Goal: Book appointment/travel/reservation

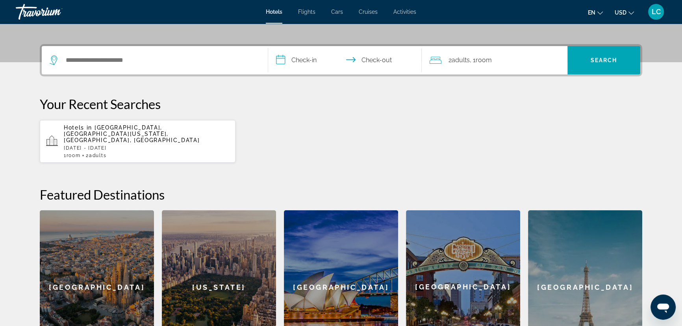
scroll to position [179, 0]
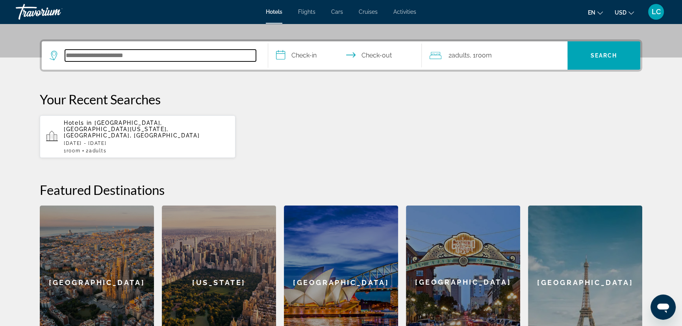
click at [233, 61] on input "Search hotel destination" at bounding box center [160, 56] width 191 height 12
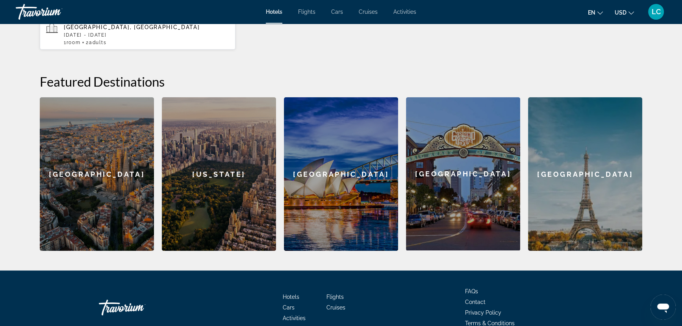
scroll to position [289, 0]
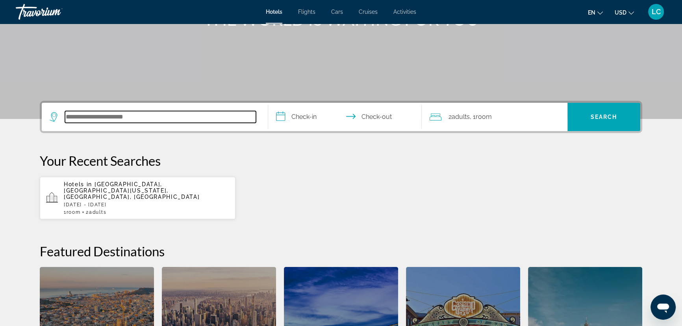
scroll to position [179, 0]
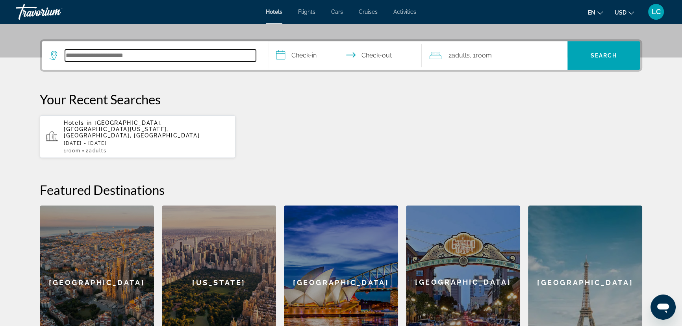
click at [87, 61] on input "Search hotel destination" at bounding box center [160, 56] width 191 height 12
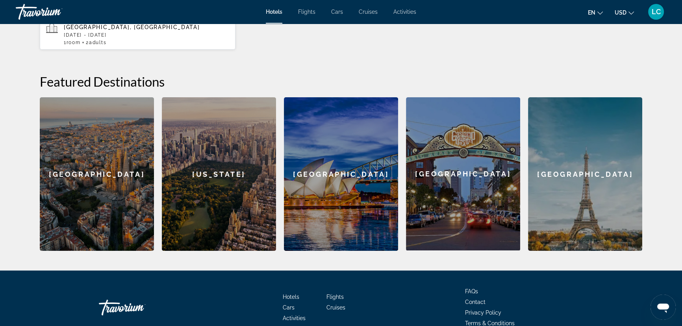
scroll to position [289, 0]
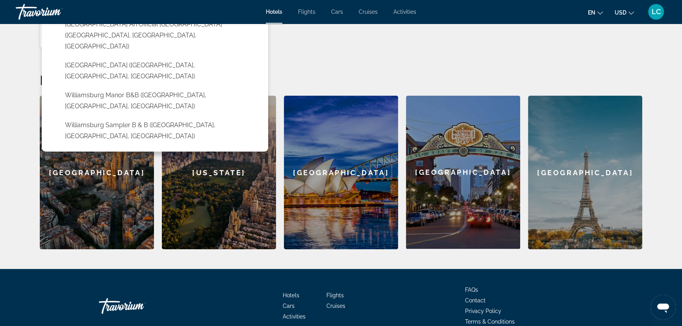
type input "**********"
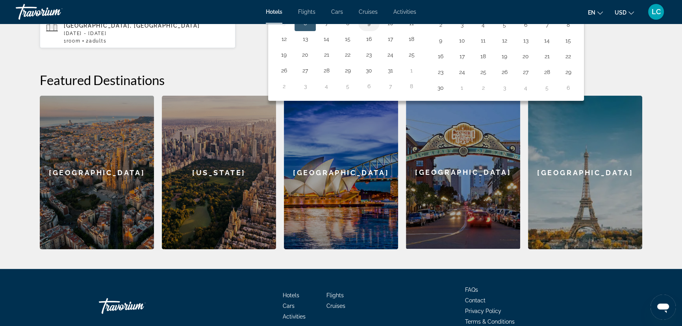
click at [375, 29] on button "9" at bounding box center [369, 23] width 13 height 11
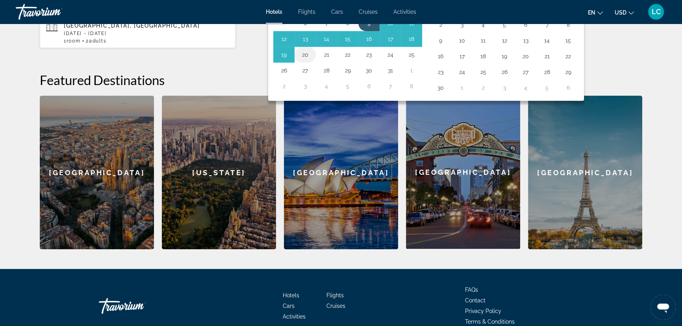
click at [311, 60] on button "20" at bounding box center [305, 54] width 13 height 11
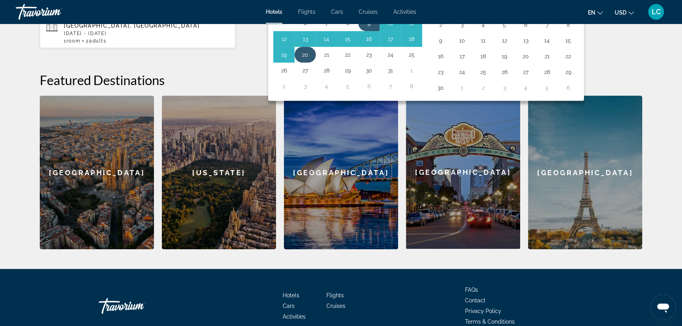
click at [311, 60] on button "20" at bounding box center [305, 54] width 13 height 11
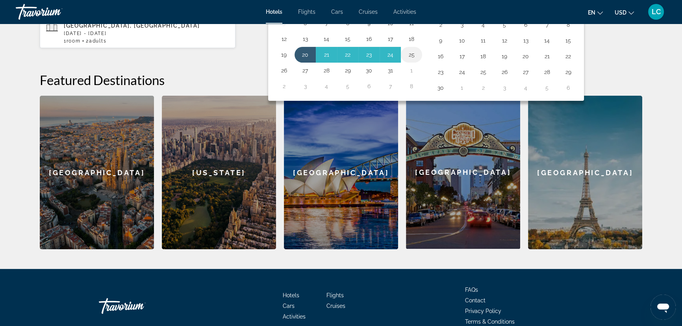
click at [418, 60] on button "25" at bounding box center [411, 54] width 13 height 11
type input "**********"
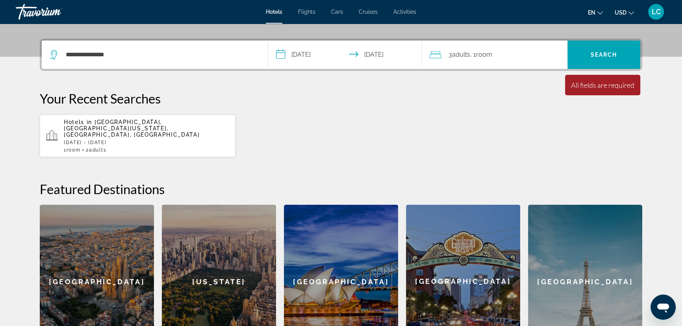
scroll to position [110, 0]
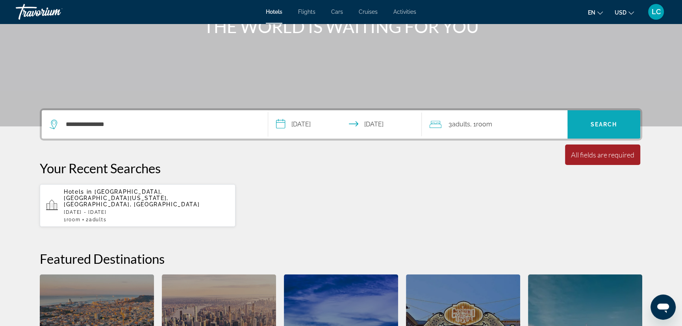
click at [617, 128] on span "Search" at bounding box center [603, 124] width 27 height 6
click at [266, 15] on span "Hotels" at bounding box center [274, 12] width 17 height 6
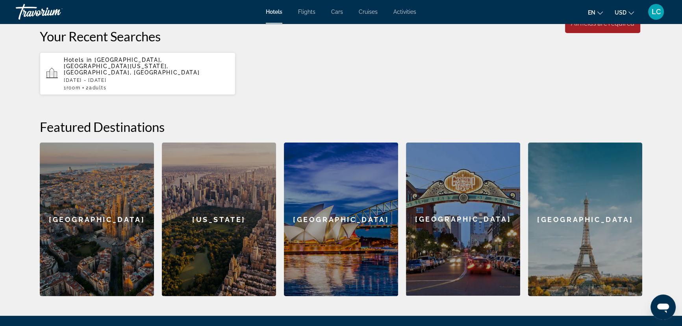
scroll to position [250, 0]
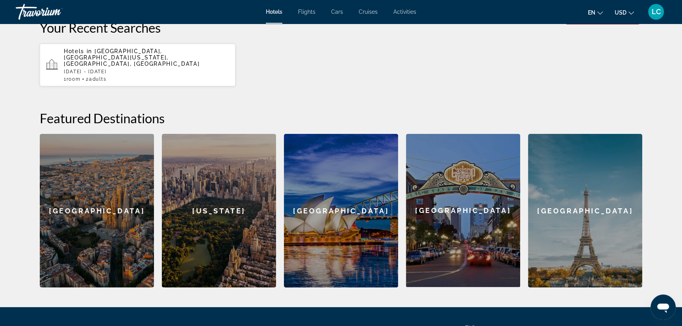
click at [162, 67] on span "[GEOGRAPHIC_DATA], [GEOGRAPHIC_DATA][US_STATE], [GEOGRAPHIC_DATA], [GEOGRAPHIC_…" at bounding box center [132, 57] width 136 height 19
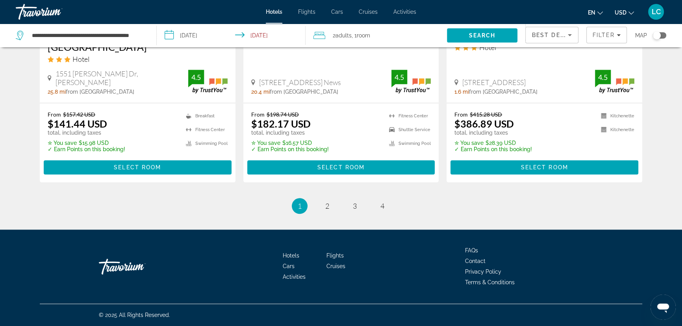
scroll to position [2004, 0]
click at [326, 199] on link "page 2" at bounding box center [327, 206] width 14 height 14
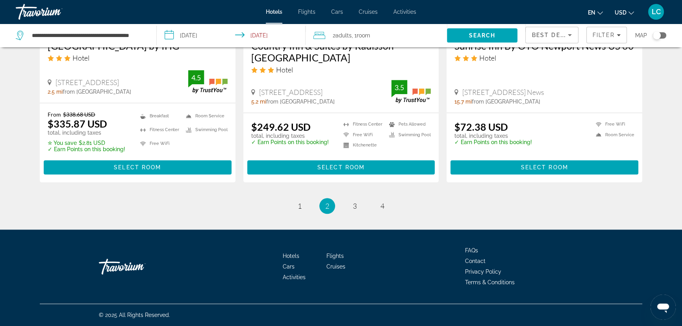
scroll to position [1682, 0]
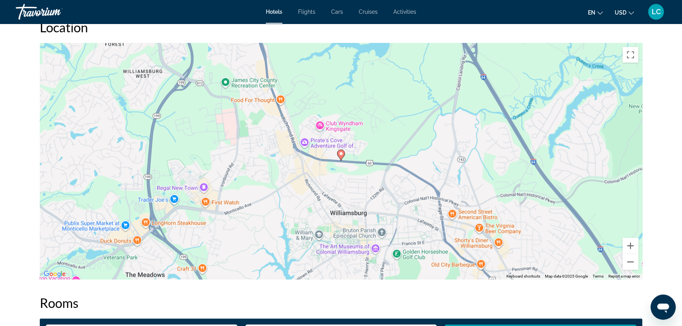
scroll to position [751, 0]
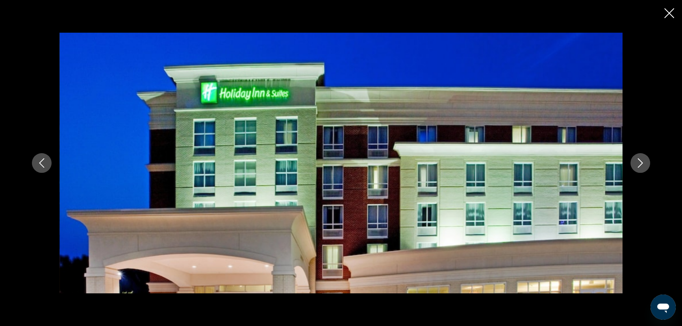
click at [645, 164] on icon "Next image" at bounding box center [639, 162] width 9 height 9
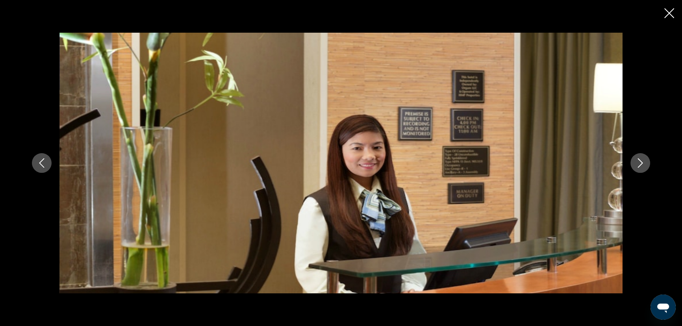
click at [645, 164] on icon "Next image" at bounding box center [639, 162] width 9 height 9
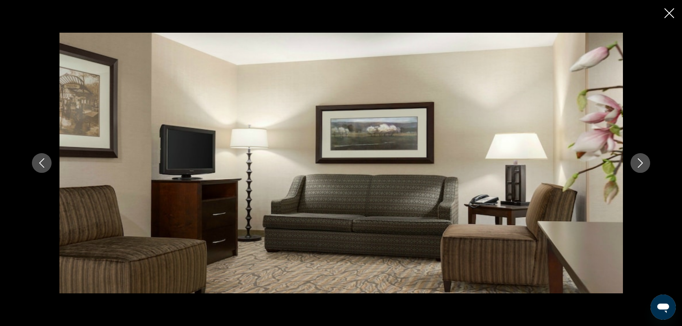
click at [645, 164] on icon "Next image" at bounding box center [639, 162] width 9 height 9
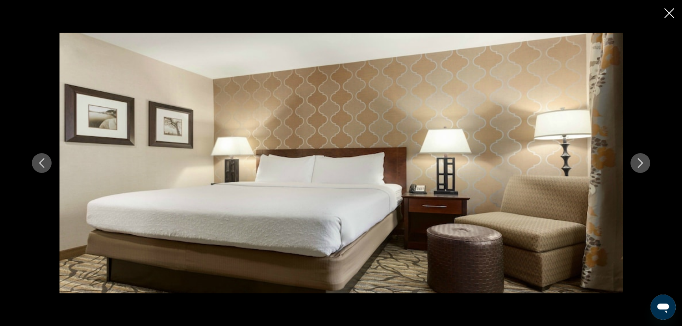
click at [645, 164] on icon "Next image" at bounding box center [639, 162] width 9 height 9
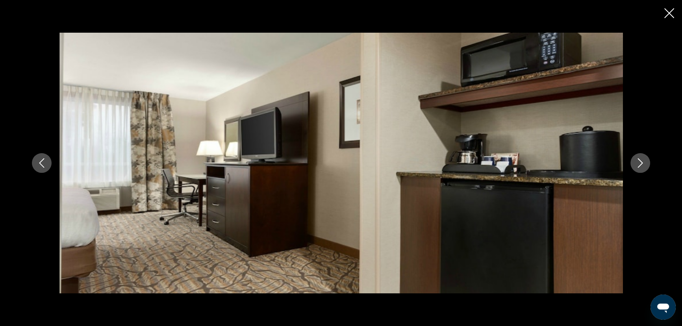
click at [645, 164] on icon "Next image" at bounding box center [639, 162] width 9 height 9
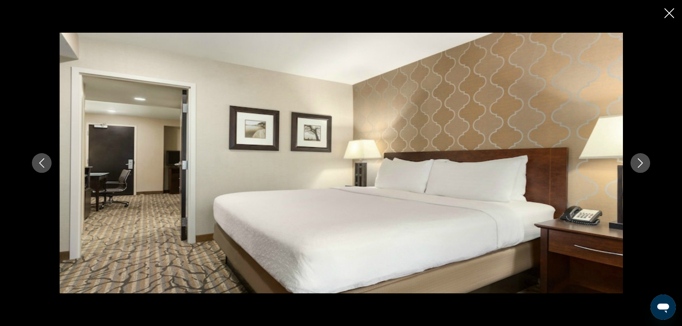
click at [645, 164] on icon "Next image" at bounding box center [639, 162] width 9 height 9
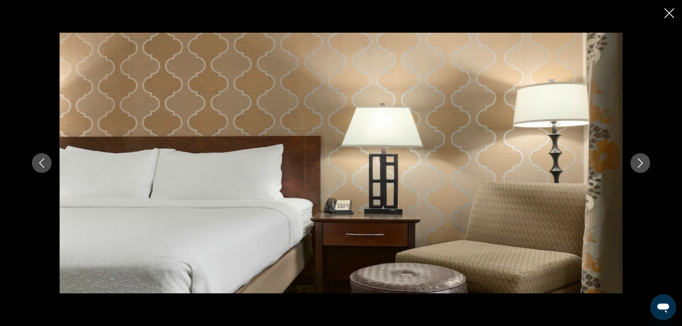
click at [645, 164] on icon "Next image" at bounding box center [639, 162] width 9 height 9
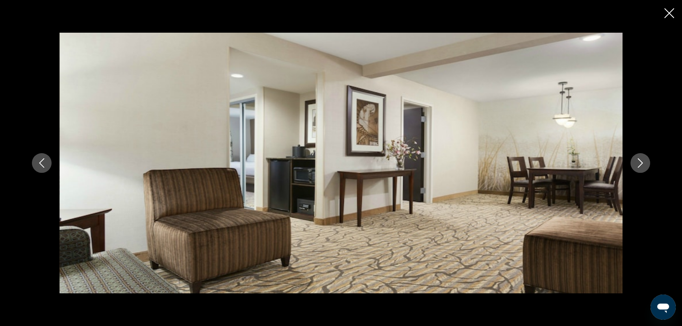
click at [645, 164] on icon "Next image" at bounding box center [639, 162] width 9 height 9
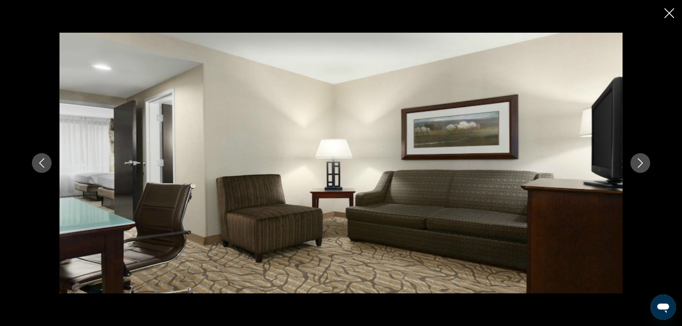
click at [645, 164] on icon "Next image" at bounding box center [639, 162] width 9 height 9
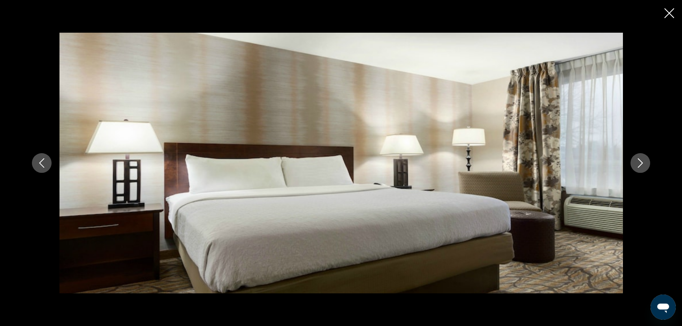
click at [664, 18] on icon "Close slideshow" at bounding box center [669, 13] width 10 height 10
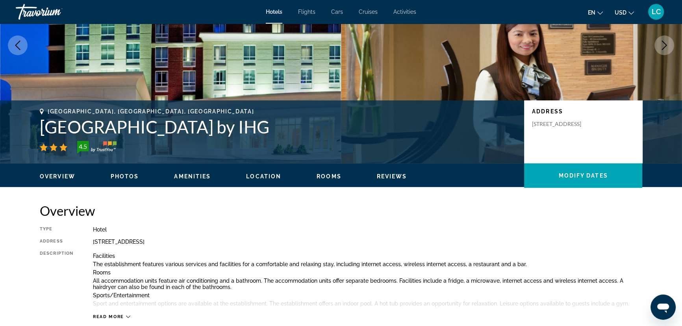
scroll to position [0, 0]
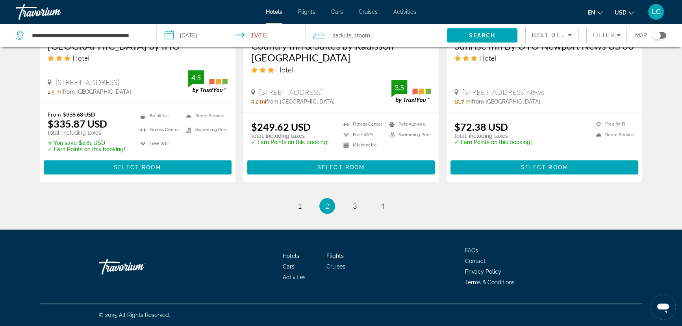
scroll to position [2004, 0]
click at [357, 202] on span "3" at bounding box center [355, 206] width 4 height 9
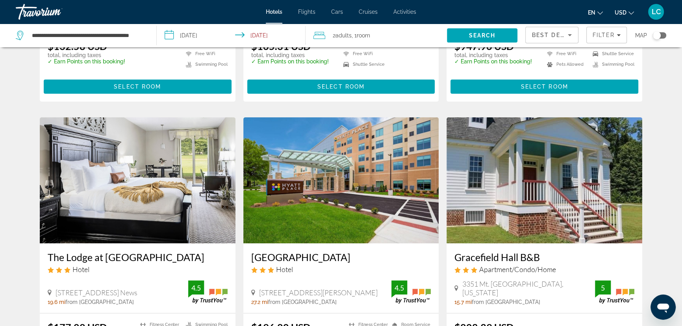
scroll to position [215, 0]
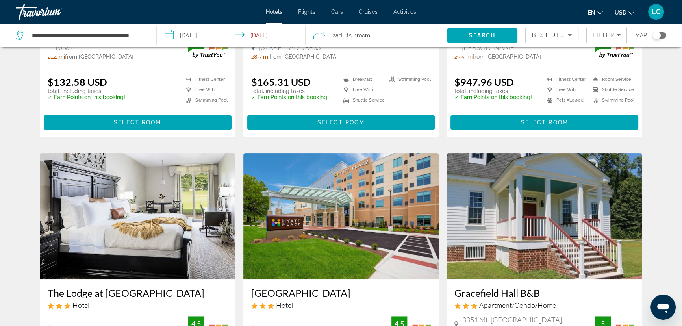
click at [117, 18] on h3 "Country Inn & Suites by Radisson Newport News [GEOGRAPHIC_DATA]" at bounding box center [138, 6] width 180 height 24
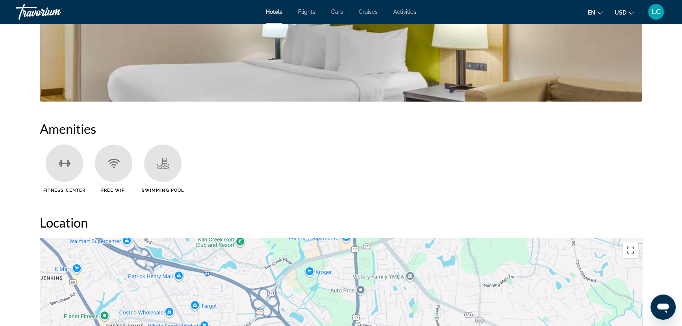
scroll to position [465, 0]
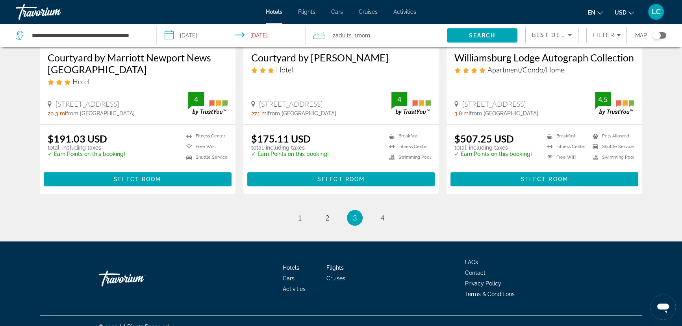
scroll to position [1002, 0]
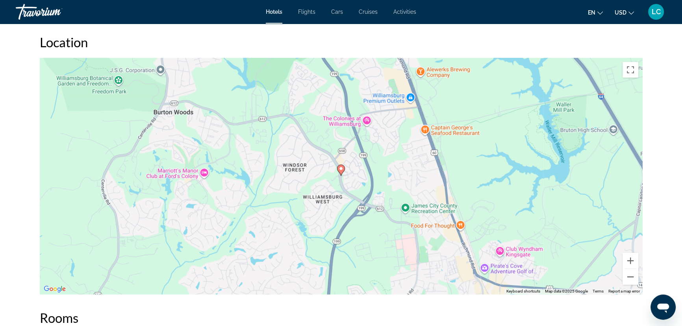
scroll to position [716, 0]
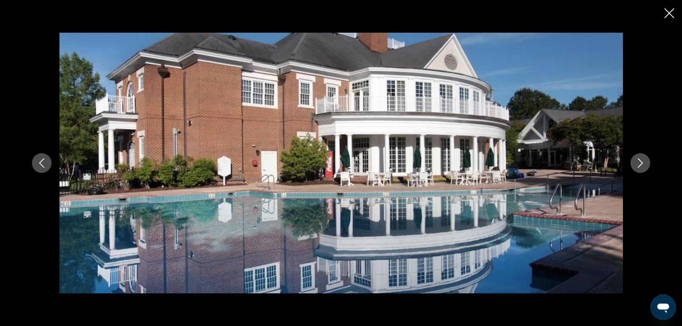
click at [645, 162] on icon "Next image" at bounding box center [639, 162] width 9 height 9
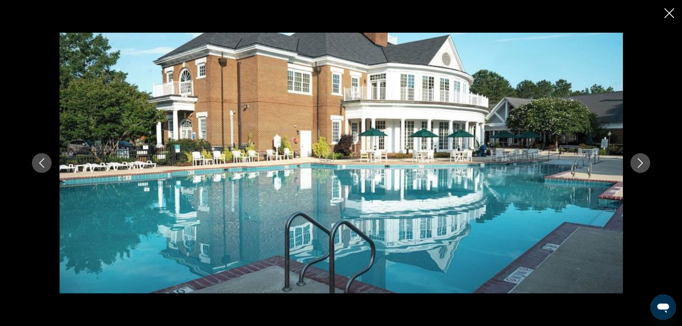
click at [645, 162] on icon "Next image" at bounding box center [639, 162] width 9 height 9
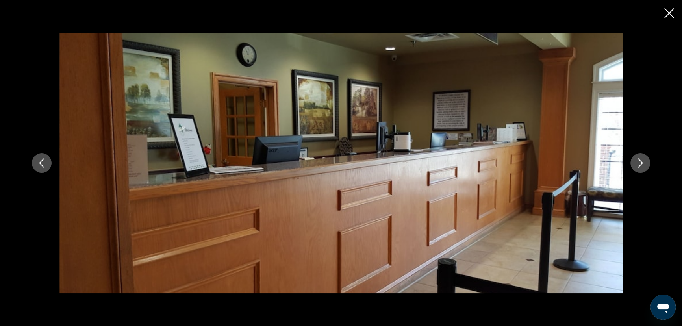
click at [645, 162] on icon "Next image" at bounding box center [639, 162] width 9 height 9
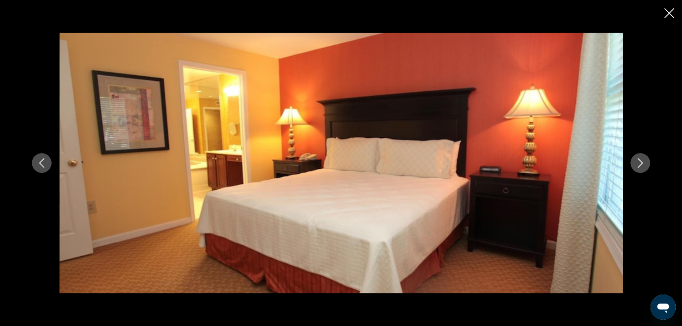
click at [645, 162] on icon "Next image" at bounding box center [639, 162] width 9 height 9
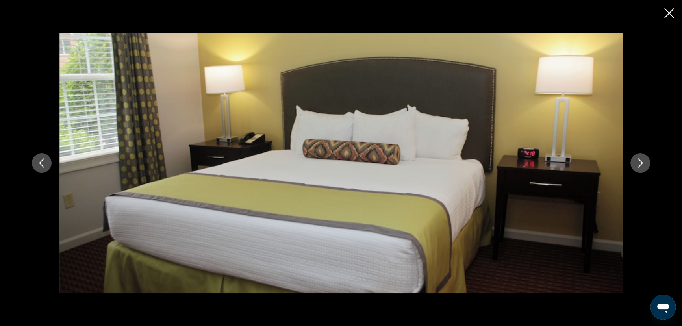
click at [645, 162] on icon "Next image" at bounding box center [639, 162] width 9 height 9
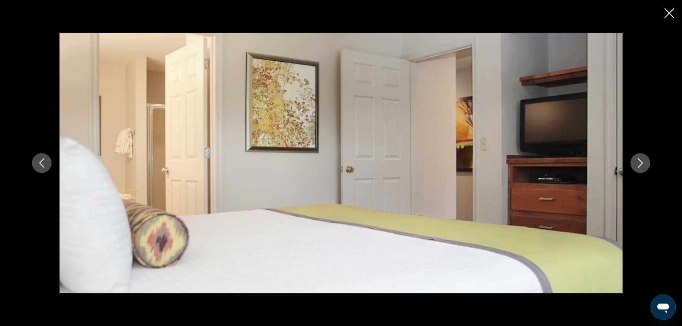
click at [645, 162] on icon "Next image" at bounding box center [639, 162] width 9 height 9
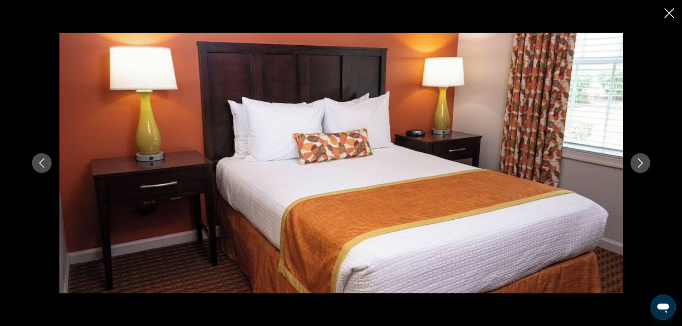
click at [645, 162] on icon "Next image" at bounding box center [639, 162] width 9 height 9
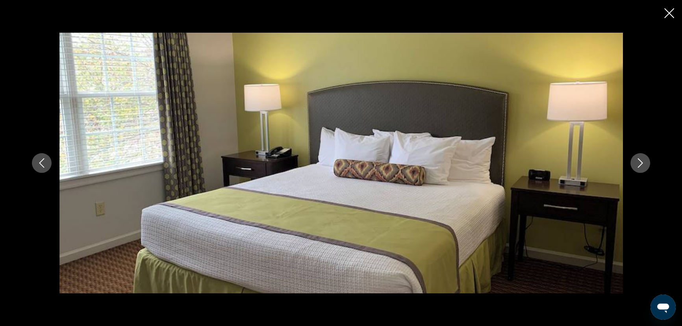
click at [645, 162] on icon "Next image" at bounding box center [639, 162] width 9 height 9
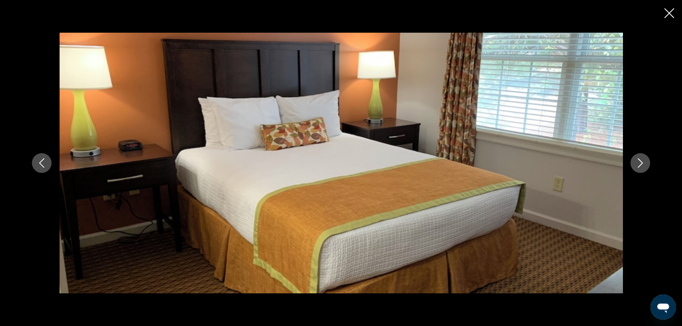
click at [645, 162] on icon "Next image" at bounding box center [639, 162] width 9 height 9
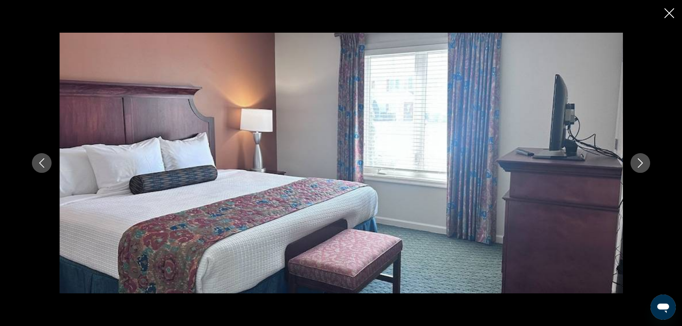
click at [645, 162] on icon "Next image" at bounding box center [639, 162] width 9 height 9
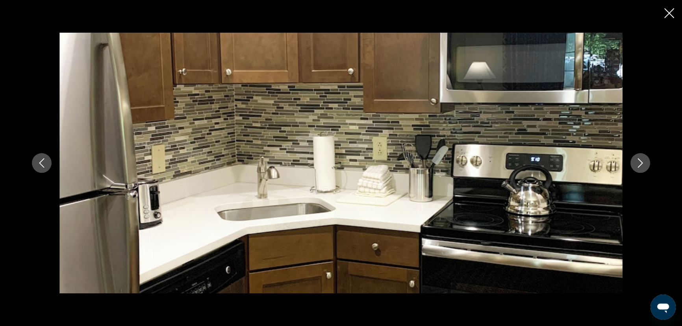
click at [645, 162] on icon "Next image" at bounding box center [639, 162] width 9 height 9
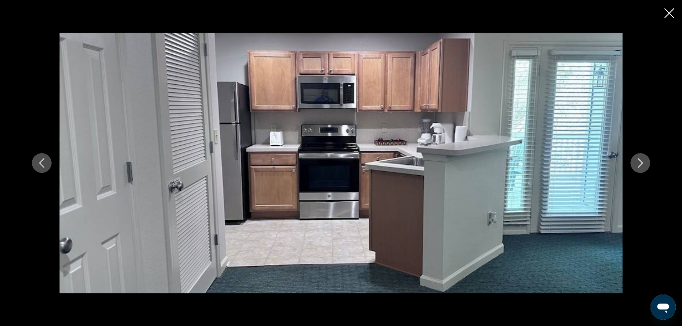
click at [645, 162] on icon "Next image" at bounding box center [639, 162] width 9 height 9
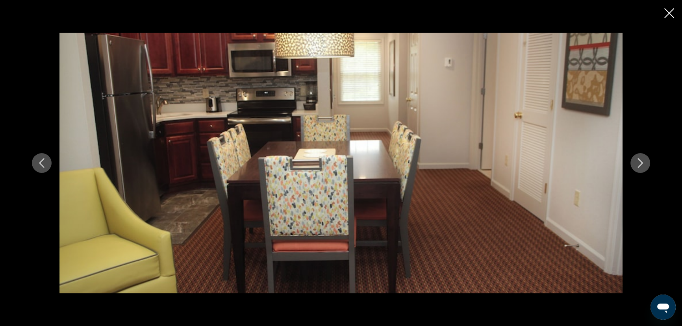
click at [645, 162] on icon "Next image" at bounding box center [639, 162] width 9 height 9
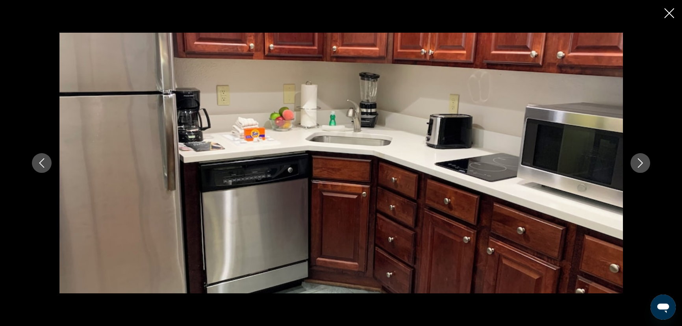
click at [645, 162] on icon "Next image" at bounding box center [639, 162] width 9 height 9
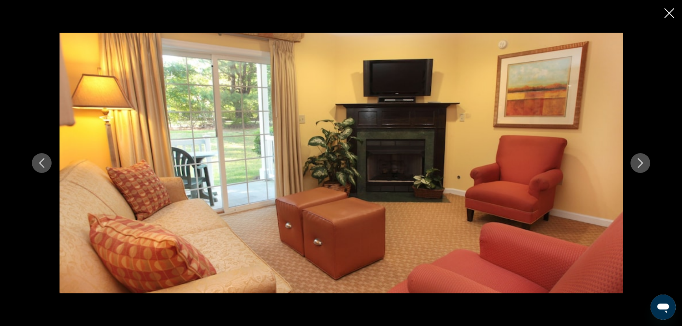
click at [645, 162] on icon "Next image" at bounding box center [639, 162] width 9 height 9
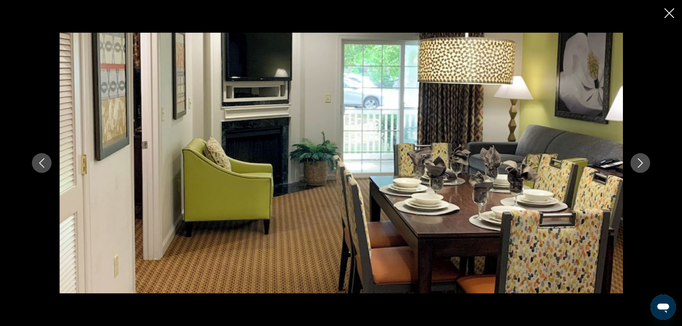
click at [645, 162] on icon "Next image" at bounding box center [639, 162] width 9 height 9
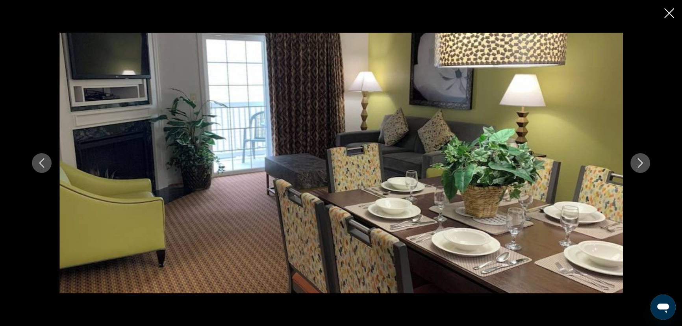
click at [645, 162] on icon "Next image" at bounding box center [639, 162] width 9 height 9
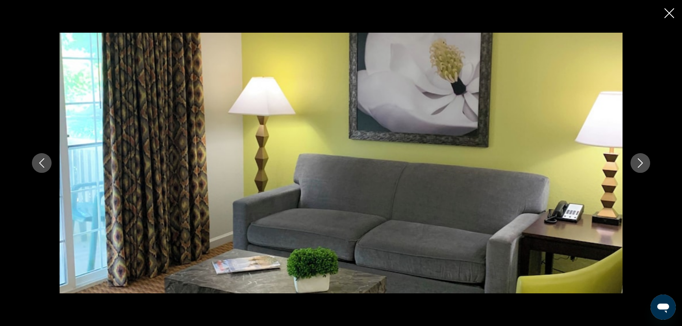
click at [645, 162] on icon "Next image" at bounding box center [639, 162] width 9 height 9
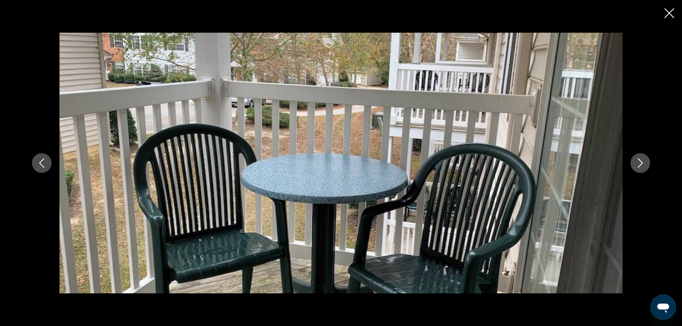
click at [645, 162] on icon "Next image" at bounding box center [639, 162] width 9 height 9
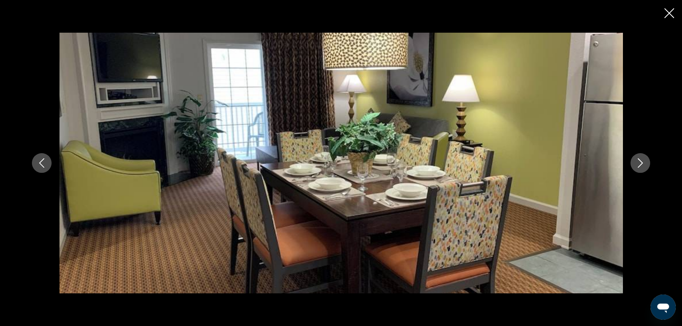
click at [645, 162] on icon "Next image" at bounding box center [639, 162] width 9 height 9
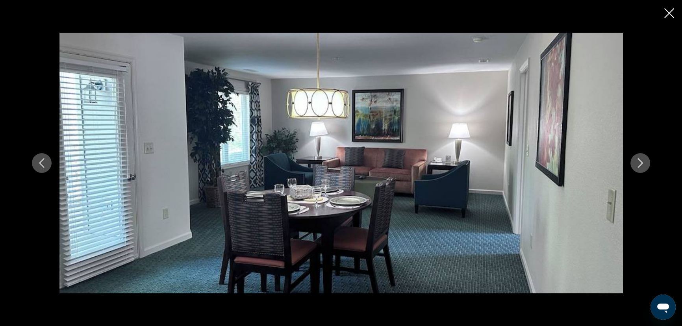
click at [645, 162] on icon "Next image" at bounding box center [639, 162] width 9 height 9
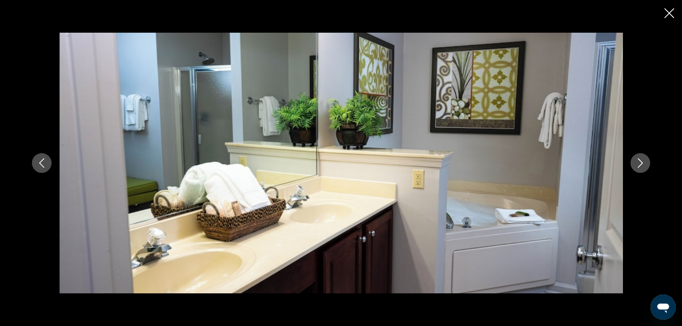
click at [645, 161] on icon "Next image" at bounding box center [639, 162] width 9 height 9
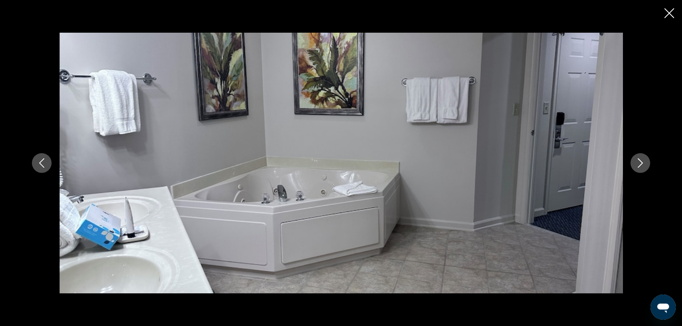
click at [645, 161] on icon "Next image" at bounding box center [639, 162] width 9 height 9
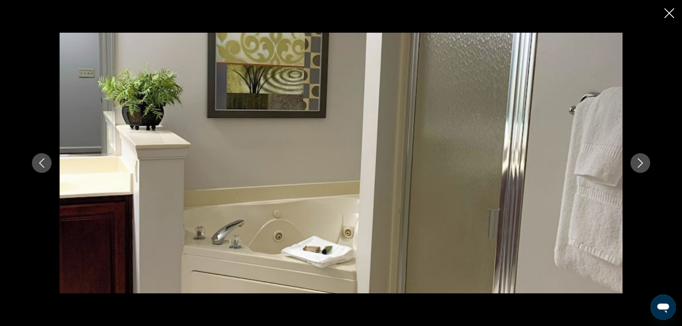
click at [645, 161] on icon "Next image" at bounding box center [639, 162] width 9 height 9
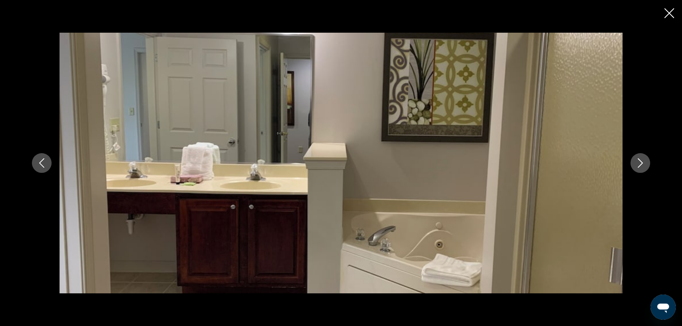
click at [645, 161] on icon "Next image" at bounding box center [639, 162] width 9 height 9
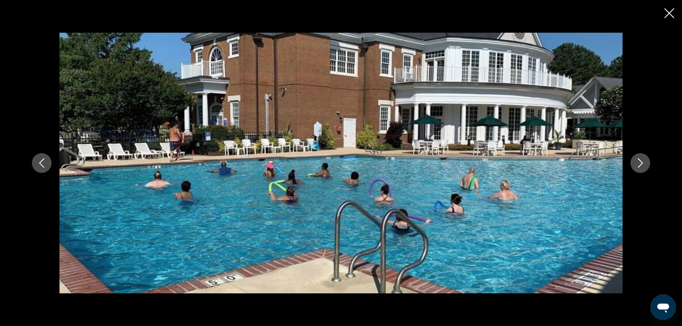
click at [645, 161] on icon "Next image" at bounding box center [639, 162] width 9 height 9
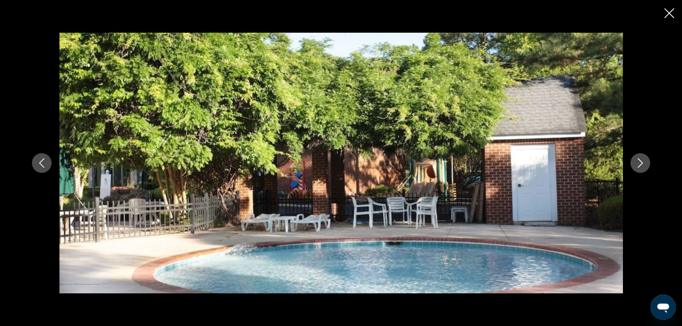
click at [645, 161] on icon "Next image" at bounding box center [639, 162] width 9 height 9
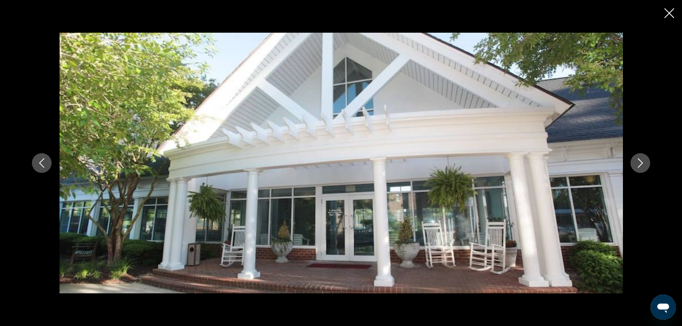
click at [645, 161] on icon "Next image" at bounding box center [639, 162] width 9 height 9
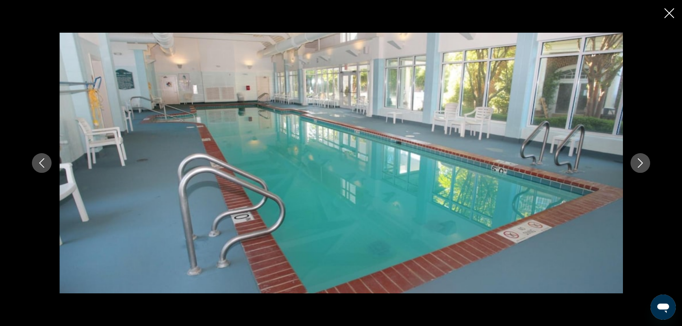
click at [645, 161] on icon "Next image" at bounding box center [639, 162] width 9 height 9
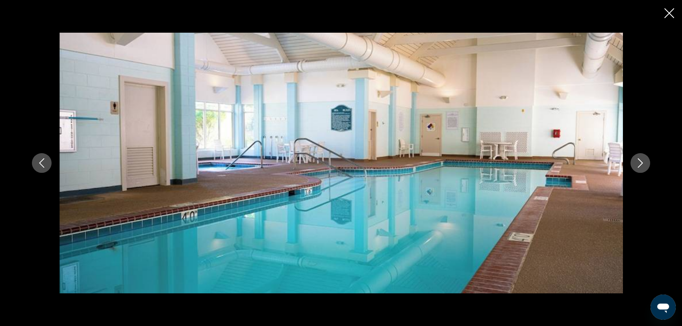
click at [645, 161] on icon "Next image" at bounding box center [639, 162] width 9 height 9
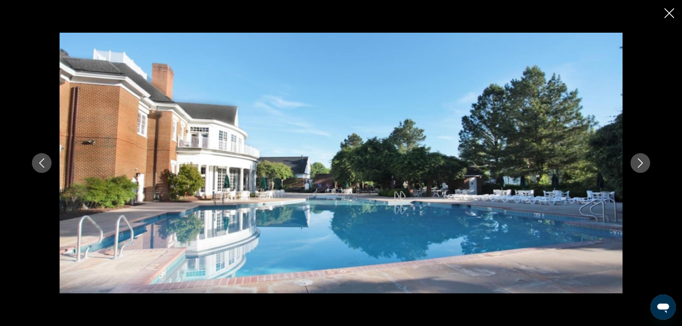
click at [645, 161] on icon "Next image" at bounding box center [639, 162] width 9 height 9
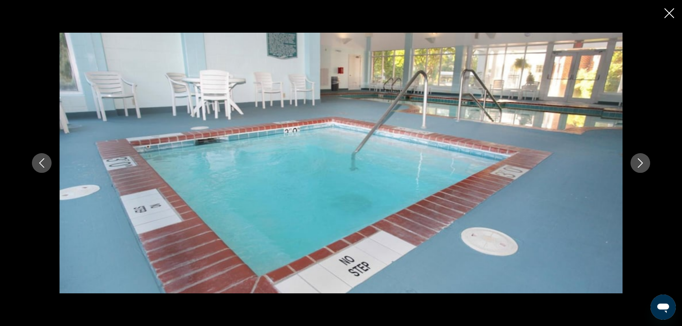
click at [645, 161] on icon "Next image" at bounding box center [639, 162] width 9 height 9
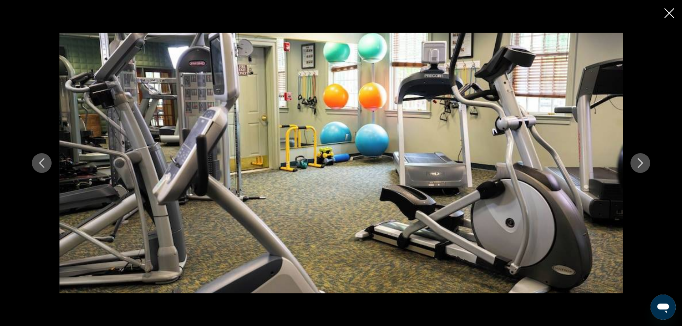
click at [645, 161] on icon "Next image" at bounding box center [639, 162] width 9 height 9
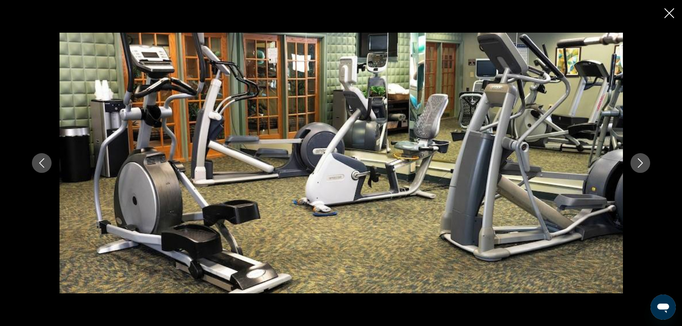
click at [645, 161] on icon "Next image" at bounding box center [639, 162] width 9 height 9
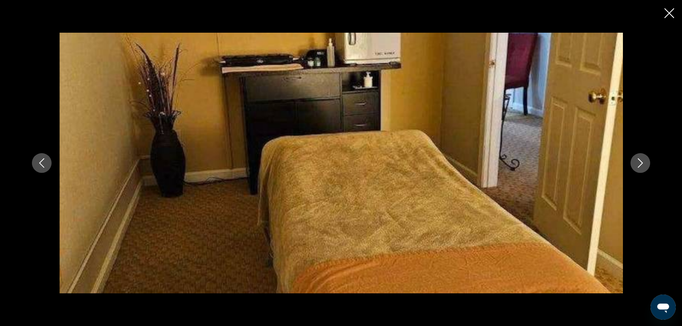
click at [645, 161] on icon "Next image" at bounding box center [639, 162] width 9 height 9
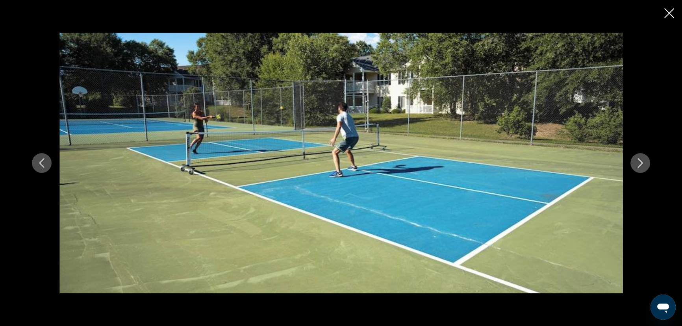
click at [645, 161] on icon "Next image" at bounding box center [639, 162] width 9 height 9
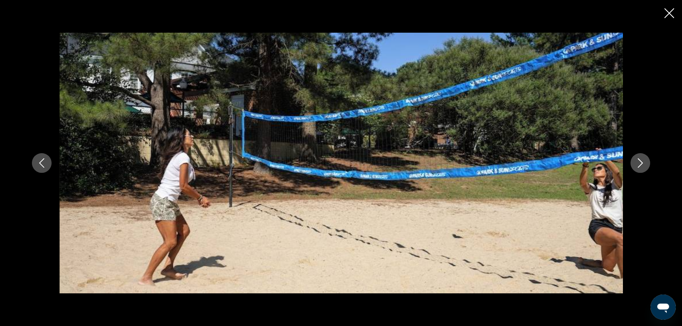
click at [645, 161] on icon "Next image" at bounding box center [639, 162] width 9 height 9
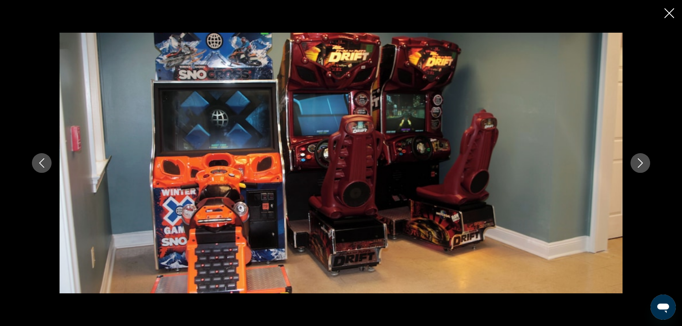
click at [645, 161] on icon "Next image" at bounding box center [639, 162] width 9 height 9
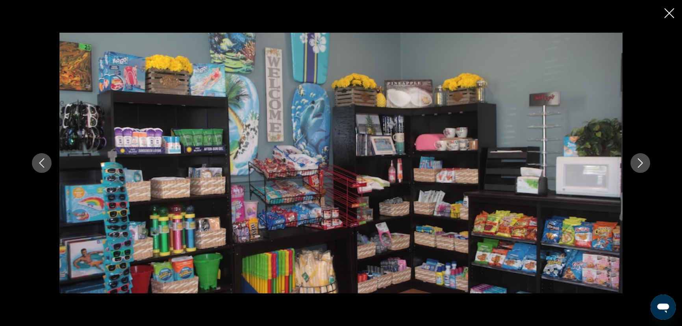
click at [645, 161] on icon "Next image" at bounding box center [639, 162] width 9 height 9
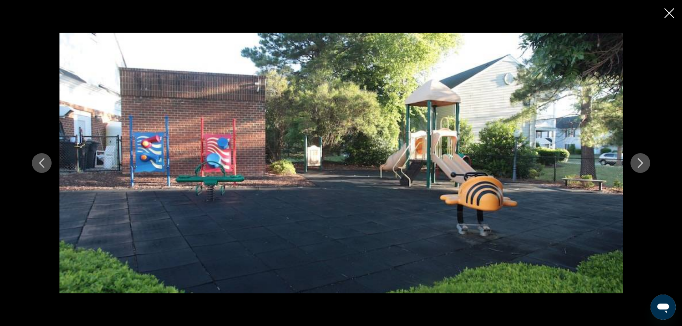
click at [645, 161] on icon "Next image" at bounding box center [639, 162] width 9 height 9
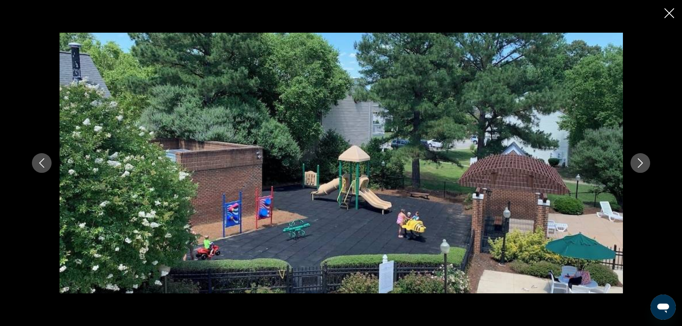
click at [645, 161] on icon "Next image" at bounding box center [639, 162] width 9 height 9
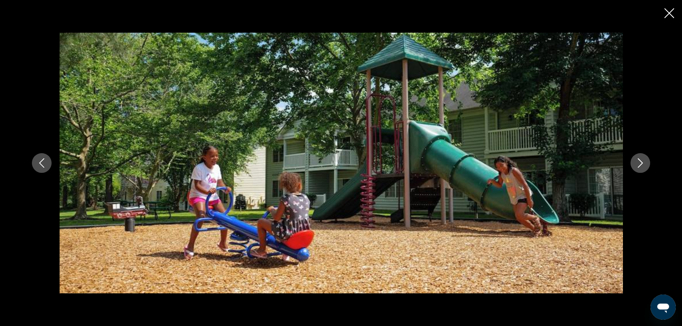
click at [645, 161] on icon "Next image" at bounding box center [639, 162] width 9 height 9
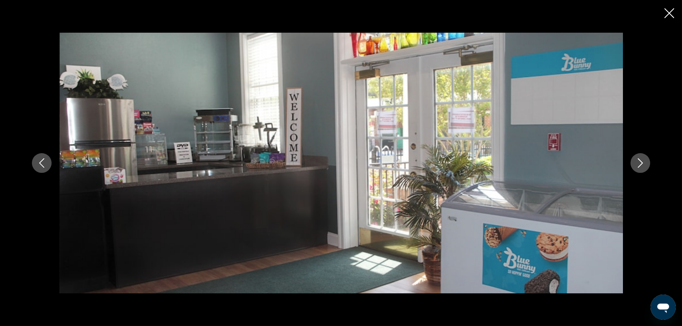
click at [645, 161] on icon "Next image" at bounding box center [639, 162] width 9 height 9
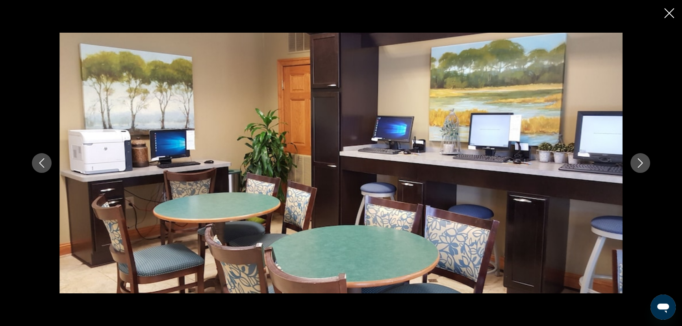
click at [645, 161] on icon "Next image" at bounding box center [639, 162] width 9 height 9
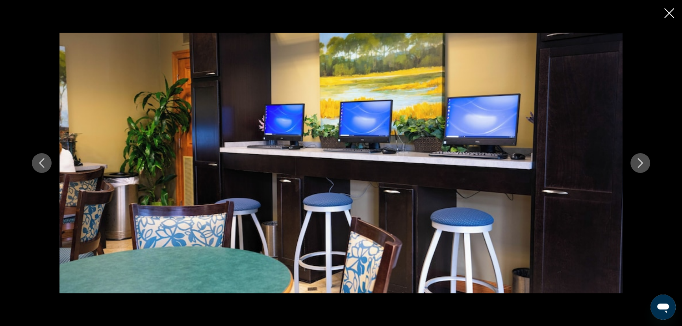
click at [645, 161] on icon "Next image" at bounding box center [639, 162] width 9 height 9
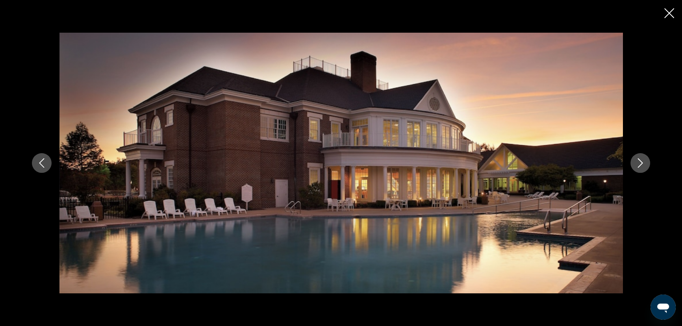
click at [664, 18] on icon "Close slideshow" at bounding box center [669, 13] width 10 height 10
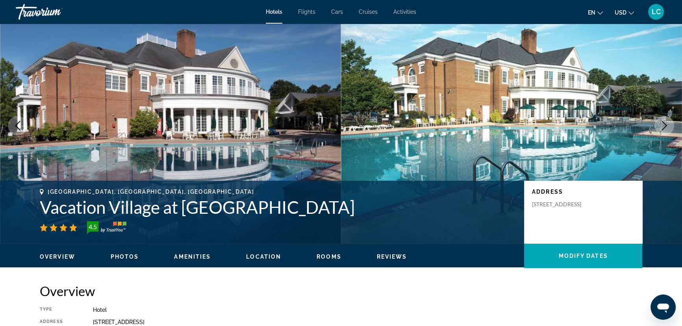
scroll to position [0, 0]
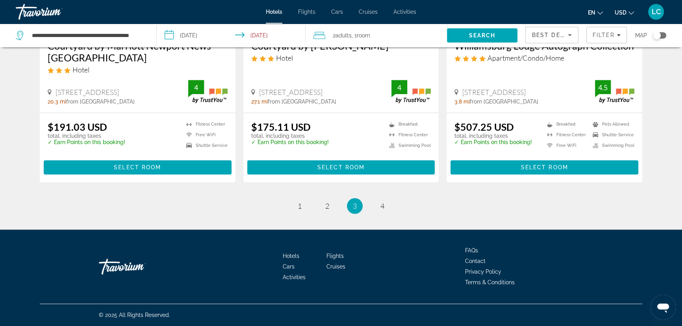
scroll to position [1718, 0]
click at [537, 105] on span "from [GEOGRAPHIC_DATA]" at bounding box center [504, 101] width 68 height 6
click at [548, 170] on span "Select Room" at bounding box center [544, 167] width 47 height 6
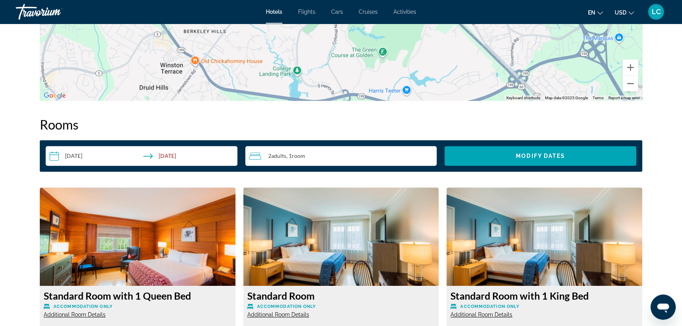
scroll to position [930, 0]
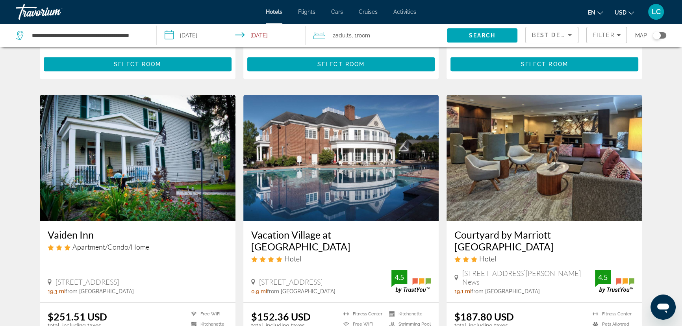
scroll to position [537, 0]
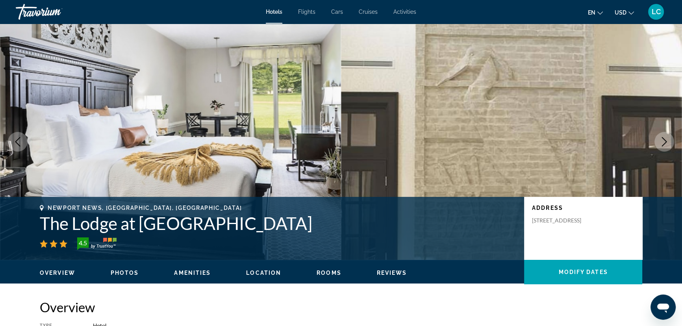
click at [659, 146] on icon "Next image" at bounding box center [663, 141] width 9 height 9
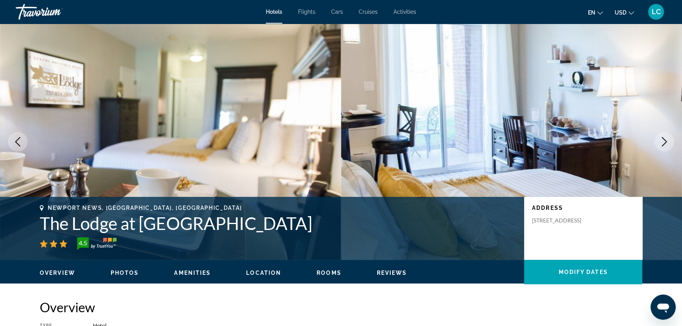
click at [659, 146] on icon "Next image" at bounding box center [663, 141] width 9 height 9
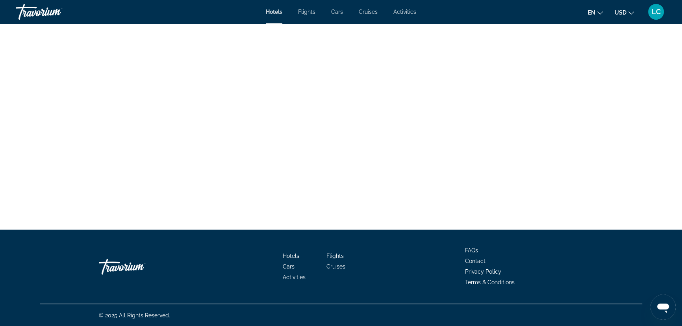
scroll to position [1789, 0]
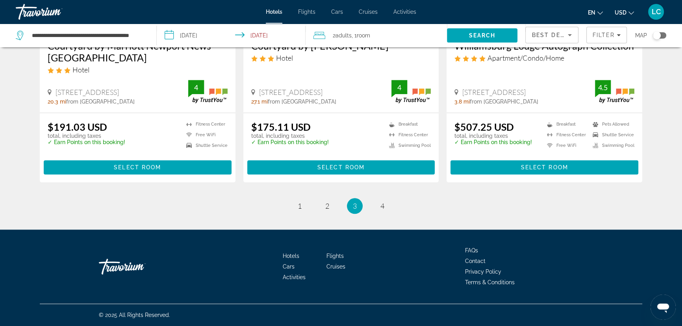
scroll to position [1753, 0]
click at [389, 213] on link "page 4" at bounding box center [383, 206] width 14 height 14
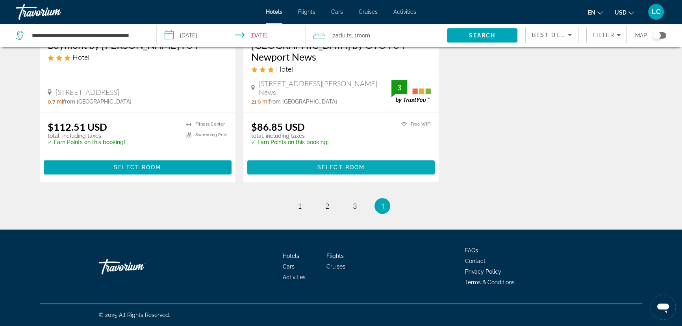
scroll to position [787, 0]
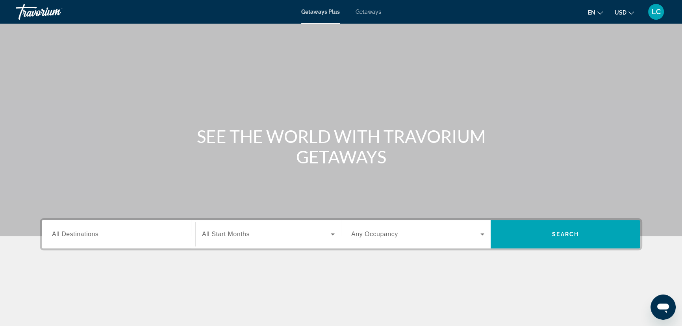
click at [376, 15] on span "Getaways" at bounding box center [368, 12] width 26 height 6
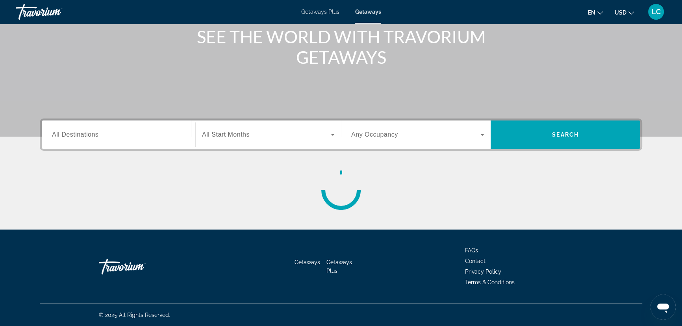
scroll to position [215, 0]
click at [134, 128] on div "Search widget" at bounding box center [118, 135] width 133 height 22
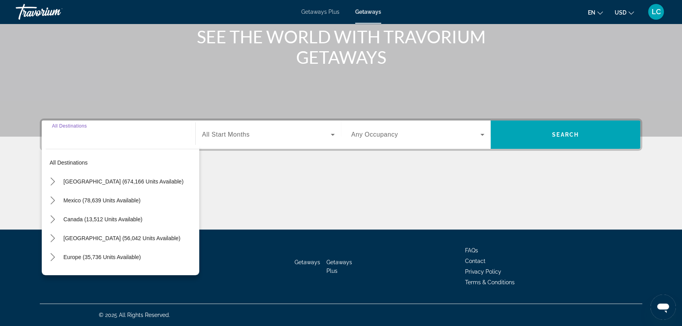
scroll to position [289, 0]
click at [134, 172] on span "Select destination: United States (674,166 units available)" at bounding box center [129, 181] width 140 height 19
type input "**********"
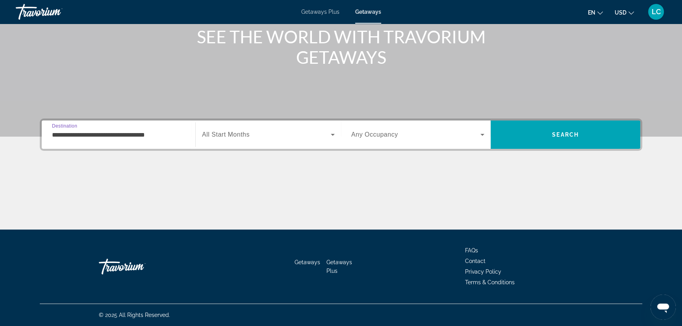
click at [331, 130] on icon "Search widget" at bounding box center [332, 134] width 9 height 9
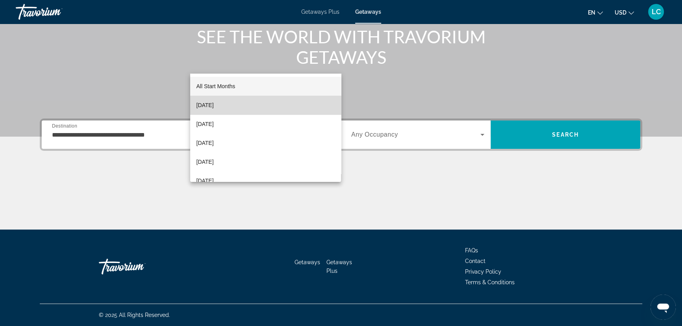
click at [311, 106] on mat-option "October 2025" at bounding box center [265, 105] width 151 height 19
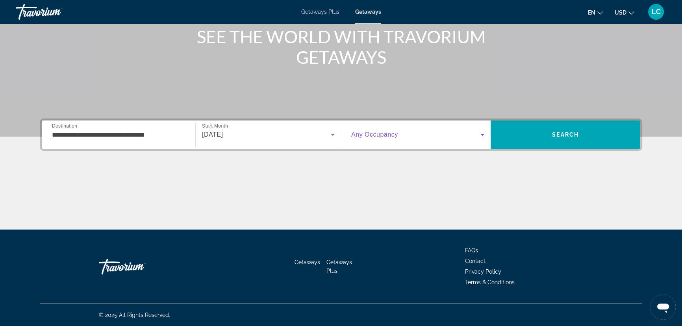
click at [487, 130] on icon "Search widget" at bounding box center [482, 134] width 9 height 9
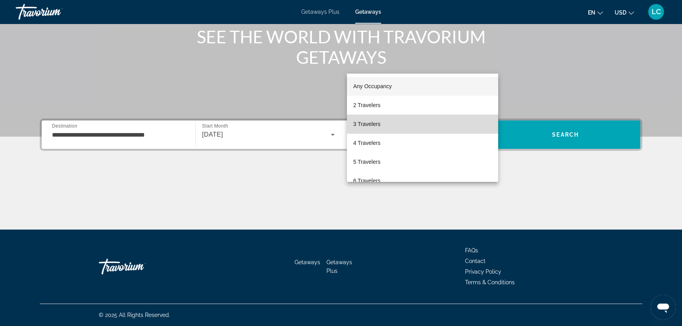
click at [424, 118] on mat-option "3 Travelers" at bounding box center [422, 124] width 151 height 19
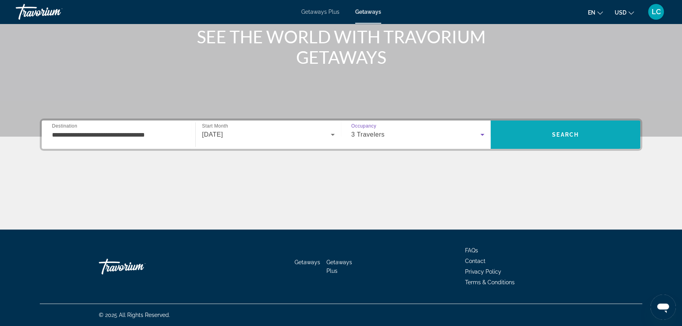
click at [548, 125] on span "Search" at bounding box center [565, 134] width 150 height 19
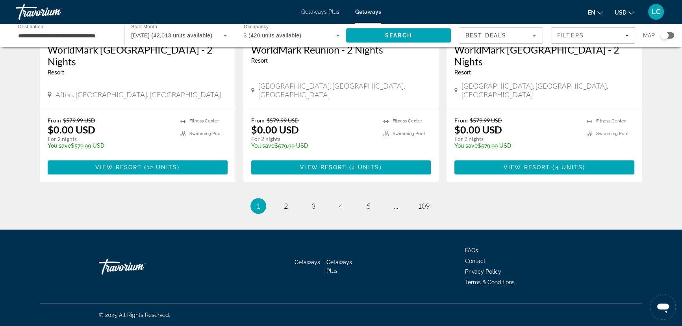
scroll to position [1646, 0]
click at [284, 202] on span "2" at bounding box center [286, 206] width 4 height 9
